Goal: Task Accomplishment & Management: Complete application form

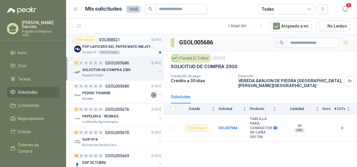
click at [135, 47] on p "POP LAPICERO GEL PAPER MATE INKJOY 0.7 (Revisar el adjunto)" at bounding box center [118, 46] width 72 height 5
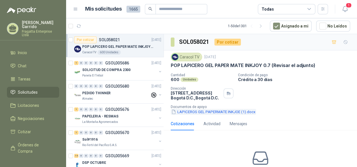
click at [236, 111] on button "LAPICEROS GEL PAPERMATE INKJOE (1).docx" at bounding box center [213, 112] width 85 height 6
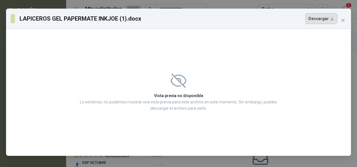
click at [322, 19] on button "Descargar" at bounding box center [321, 18] width 32 height 11
click at [341, 21] on icon "close" at bounding box center [342, 20] width 5 height 5
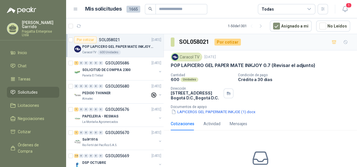
click at [299, 9] on div "Todas" at bounding box center [286, 9] width 57 height 10
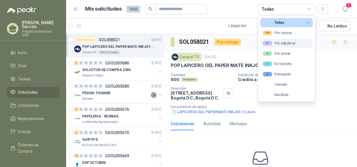
click at [281, 43] on div "5 Por adjudicar" at bounding box center [279, 43] width 33 height 5
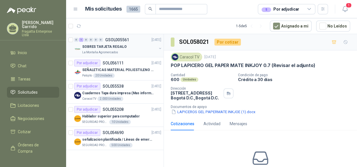
click at [139, 45] on div "SOBRES TARJETA REGALO" at bounding box center [119, 46] width 74 height 7
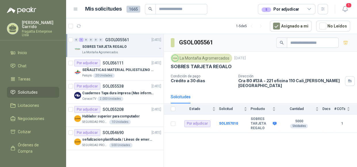
click at [307, 11] on icon at bounding box center [308, 9] width 5 height 5
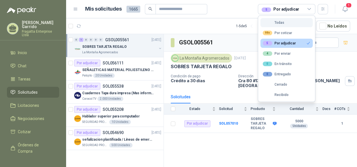
click at [288, 24] on button "Todas" at bounding box center [286, 22] width 52 height 9
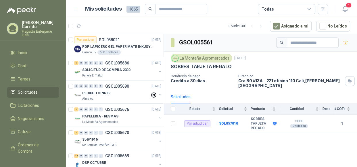
click at [27, 89] on span "Solicitudes" at bounding box center [28, 92] width 20 height 6
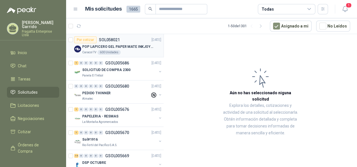
click at [133, 46] on p "POP LAPICERO GEL PAPER MATE INKJOY 0.7 (Revisar el adjunto)" at bounding box center [118, 46] width 72 height 5
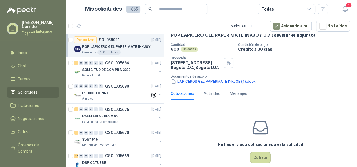
scroll to position [32, 0]
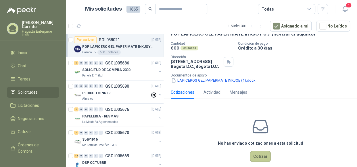
click at [259, 159] on button "Cotizar" at bounding box center [260, 156] width 21 height 11
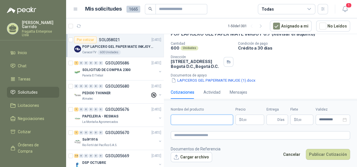
click at [184, 123] on input "Nombre del producto" at bounding box center [202, 120] width 62 height 10
type input "**********"
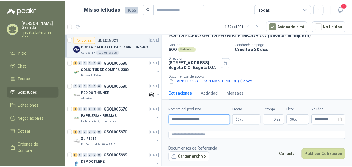
scroll to position [36, 0]
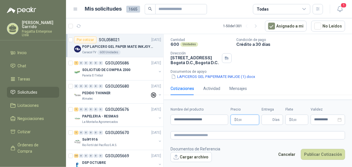
click at [249, 119] on body "Francisco Garrido Fragatta Enterprise Ltda Inicio Chat Tareas Solicitudes Licit…" at bounding box center [176, 83] width 352 height 167
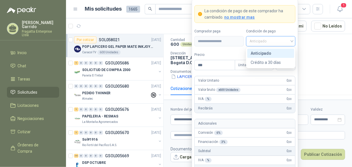
click at [267, 42] on span "Anticipado" at bounding box center [271, 41] width 43 height 9
click at [260, 61] on div "Crédito a 30 días" at bounding box center [271, 62] width 40 height 6
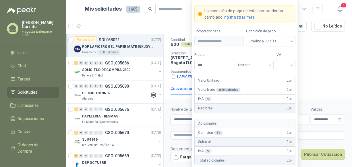
click at [228, 17] on span "no mostrar mas" at bounding box center [239, 17] width 30 height 5
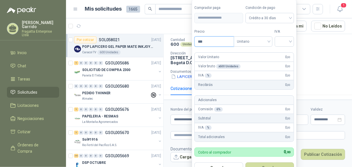
click at [207, 41] on input "***" at bounding box center [214, 42] width 39 height 10
click at [267, 43] on span "Unitario" at bounding box center [253, 41] width 32 height 9
type input "*******"
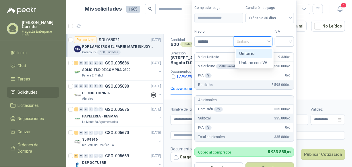
click at [267, 43] on span "Unitario" at bounding box center [253, 41] width 32 height 9
click at [266, 53] on article "Valor Unitario 9.330 ,00 Valor bruto x 600 Unidades 5.598.000 ,00 IVA % 0 ,00 R…" at bounding box center [244, 71] width 100 height 37
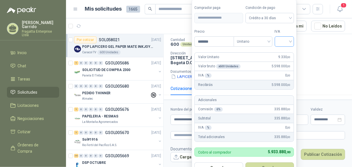
click at [288, 43] on input "search" at bounding box center [284, 41] width 13 height 9
click at [285, 53] on div "19%" at bounding box center [286, 54] width 11 height 6
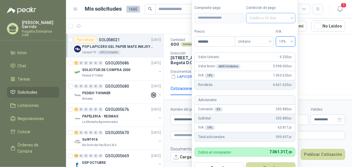
click at [281, 18] on span "Crédito a 30 días" at bounding box center [271, 18] width 43 height 9
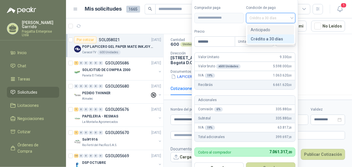
click at [262, 31] on div "Anticipado" at bounding box center [271, 30] width 40 height 6
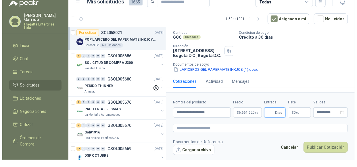
scroll to position [0, 0]
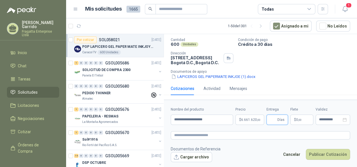
drag, startPoint x: 355, startPoint y: 84, endPoint x: 355, endPoint y: 109, distance: 25.0
click at [355, 109] on html "Francisco Garrido Fragatta Enterprise Ltda Inicio Chat Tareas Solicitudes Licit…" at bounding box center [178, 83] width 357 height 167
type input "*"
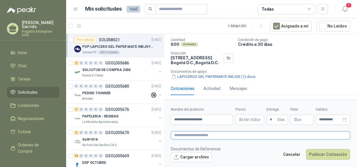
click at [287, 133] on textarea at bounding box center [260, 136] width 179 height 8
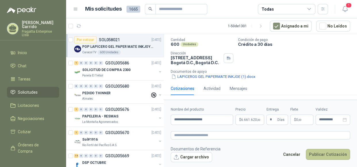
click at [333, 151] on button "Publicar Cotización" at bounding box center [328, 154] width 44 height 11
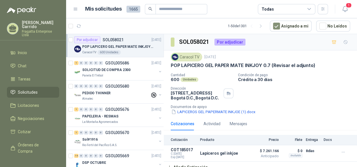
scroll to position [5, 0]
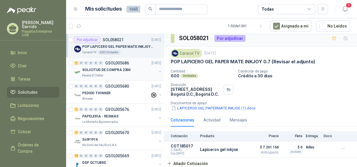
click at [129, 71] on div "SOLICITUD DE COMPRA 2300" at bounding box center [119, 70] width 74 height 7
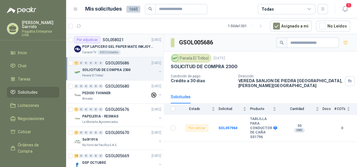
click at [136, 50] on div "Caracol TV 600 Unidades" at bounding box center [121, 52] width 79 height 5
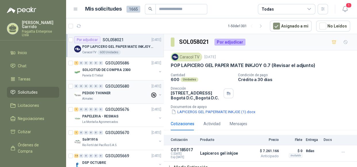
click at [126, 97] on div "Almatec" at bounding box center [116, 99] width 68 height 5
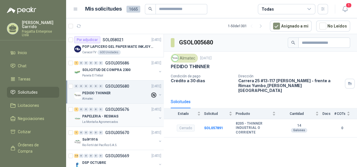
click at [125, 116] on div "PAPELERIA - RESMAS" at bounding box center [119, 116] width 74 height 7
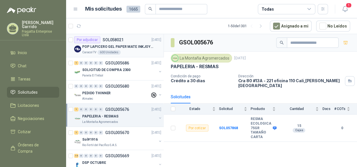
click at [136, 50] on div "POP LAPICERO GEL PAPER MATE INKJOY 0.7 (Revisar el adjunto)" at bounding box center [121, 46] width 79 height 7
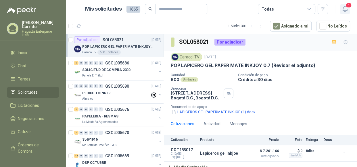
click at [345, 9] on icon "button" at bounding box center [344, 8] width 7 height 7
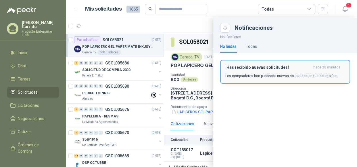
click at [269, 70] on div "¡Has recibido nuevas solicitudes! hace 28 minutos Los compradores han publicado…" at bounding box center [284, 72] width 119 height 14
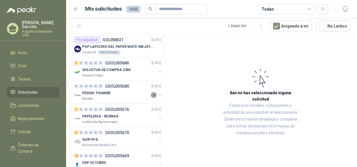
click at [311, 7] on icon at bounding box center [308, 9] width 5 height 5
click at [308, 11] on icon at bounding box center [308, 9] width 5 height 5
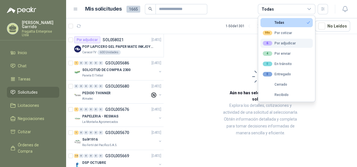
click at [279, 41] on div "6 Por adjudicar" at bounding box center [279, 43] width 33 height 5
